Goal: Contribute content: Contribute content

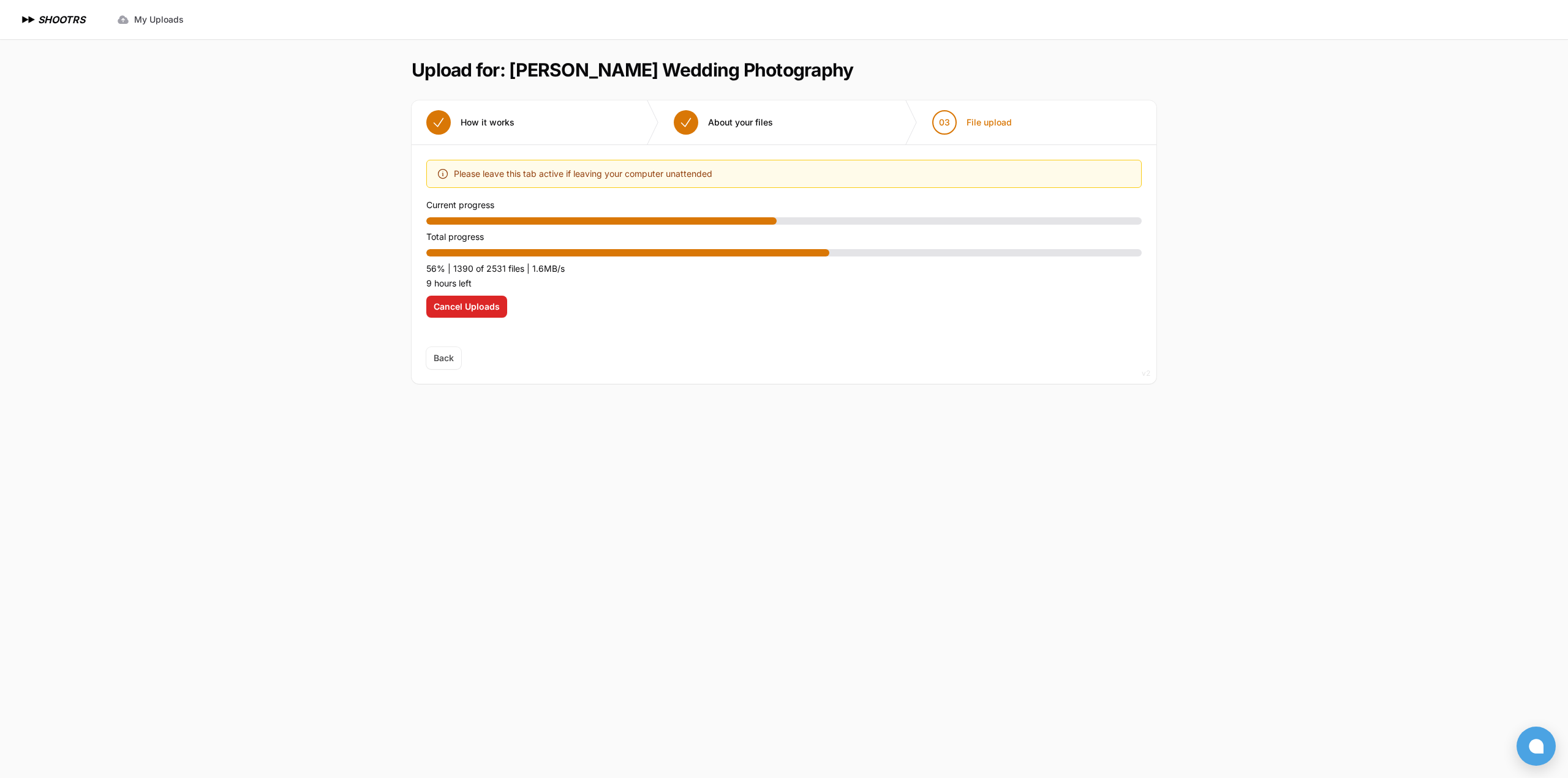
drag, startPoint x: 546, startPoint y: 379, endPoint x: 538, endPoint y: 379, distance: 8.0
click at [544, 379] on div "Back Next" at bounding box center [784, 366] width 745 height 37
click at [191, 208] on div "Expand sidebar Collapse sidebar SHOOTRS SHOOTRS My Uploads" at bounding box center [784, 389] width 1568 height 778
click at [193, 208] on div "Expand sidebar Collapse sidebar SHOOTRS SHOOTRS My Uploads" at bounding box center [784, 389] width 1568 height 778
click at [460, 304] on span "Cancel Uploads" at bounding box center [466, 307] width 66 height 12
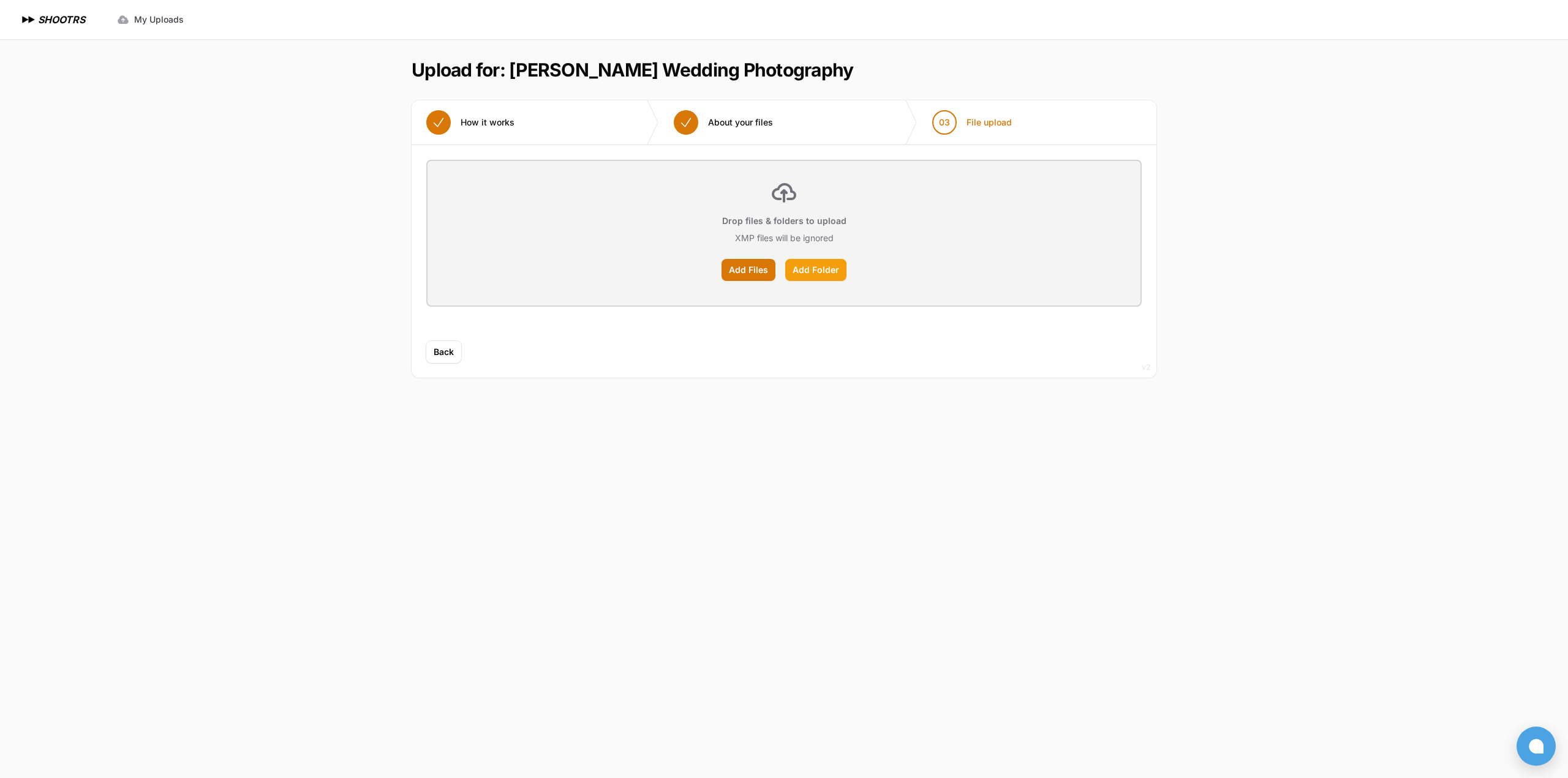
click at [818, 265] on label "Add Folder" at bounding box center [815, 270] width 61 height 22
click at [0, 0] on input "Add Folder" at bounding box center [0, 0] width 0 height 0
